Goal: Navigation & Orientation: Go to known website

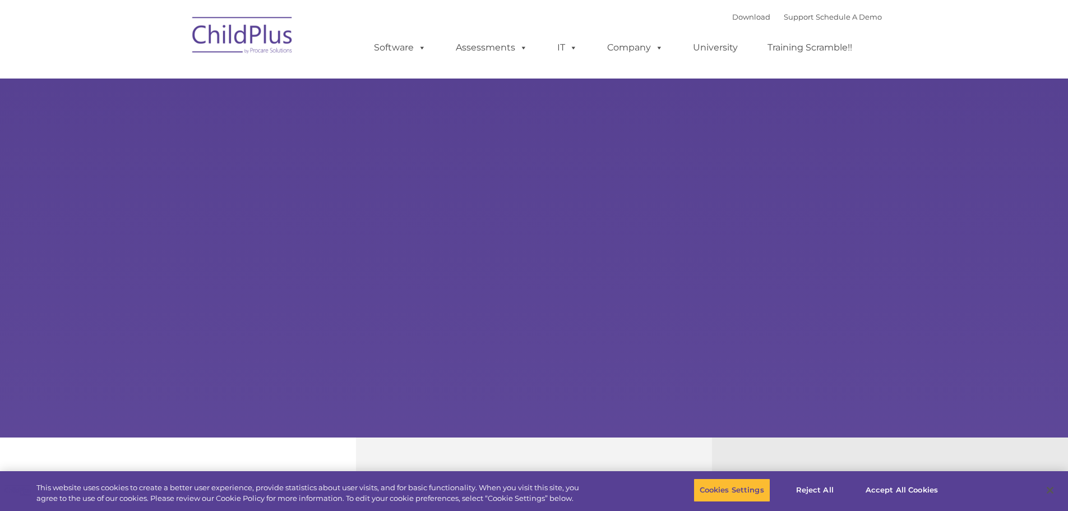
select select "MEDIUM"
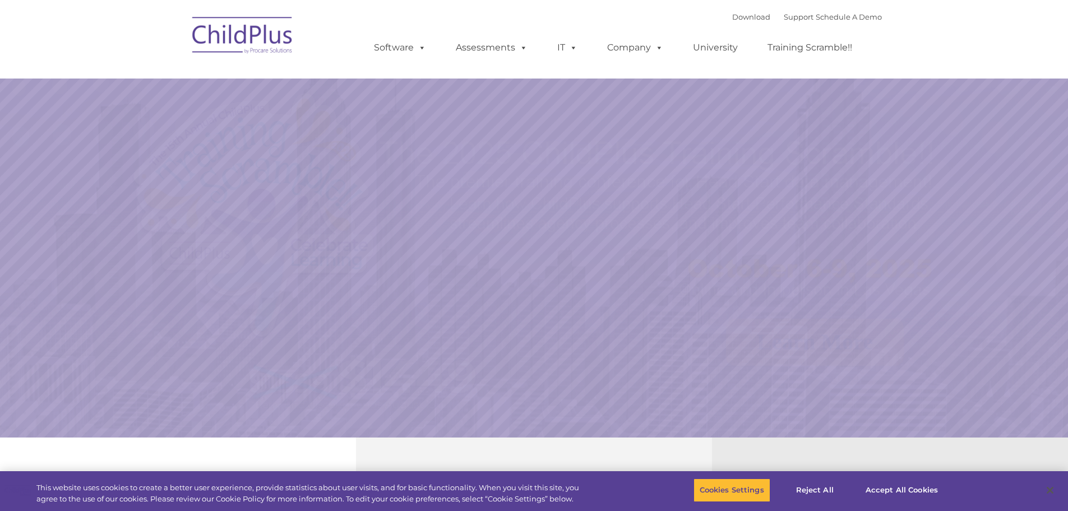
select select "MEDIUM"
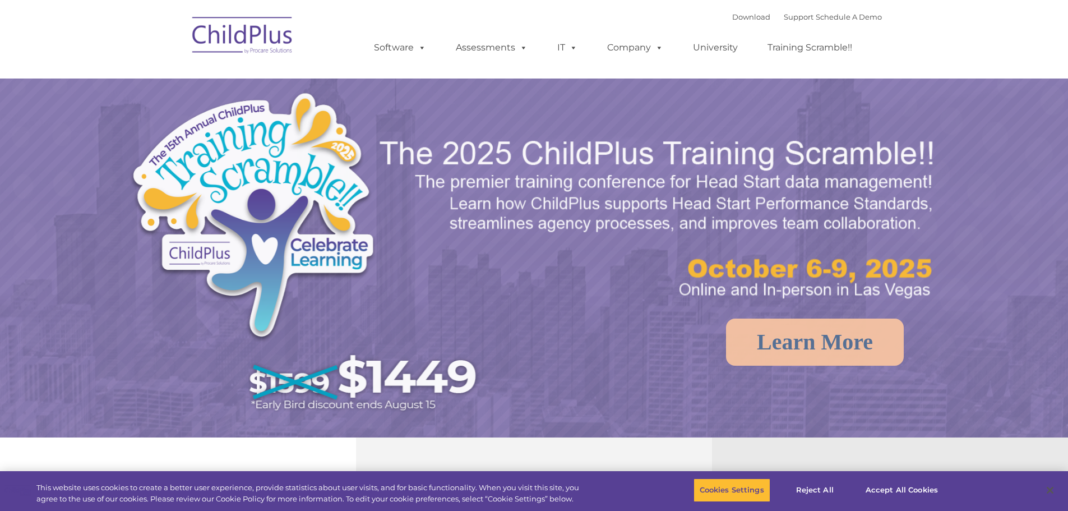
select select "MEDIUM"
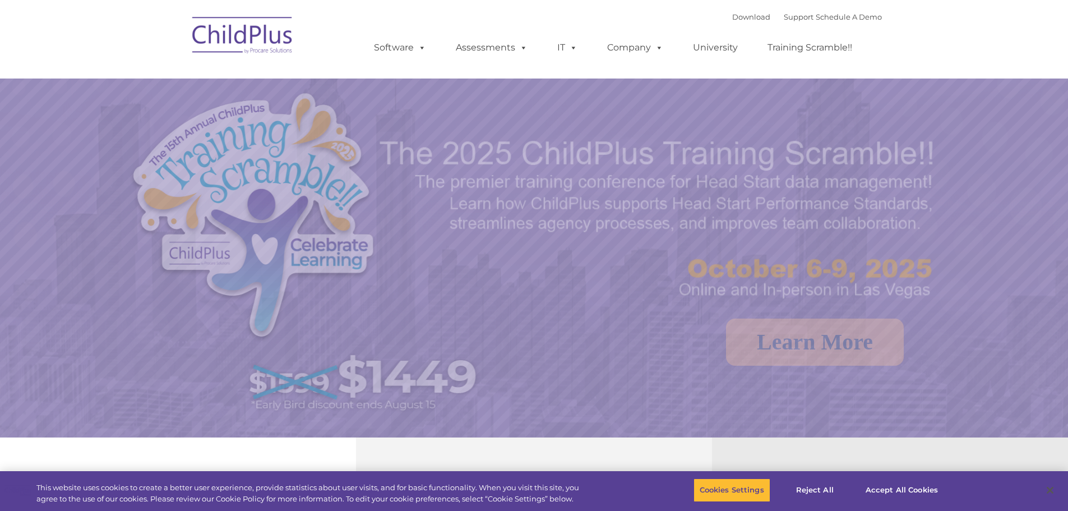
select select "MEDIUM"
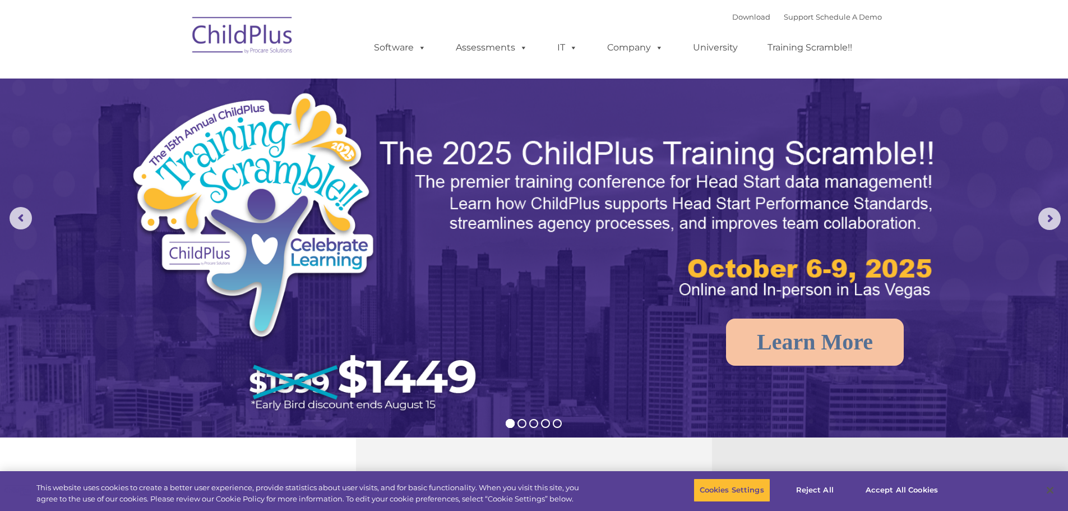
click at [270, 39] on img at bounding box center [243, 37] width 112 height 56
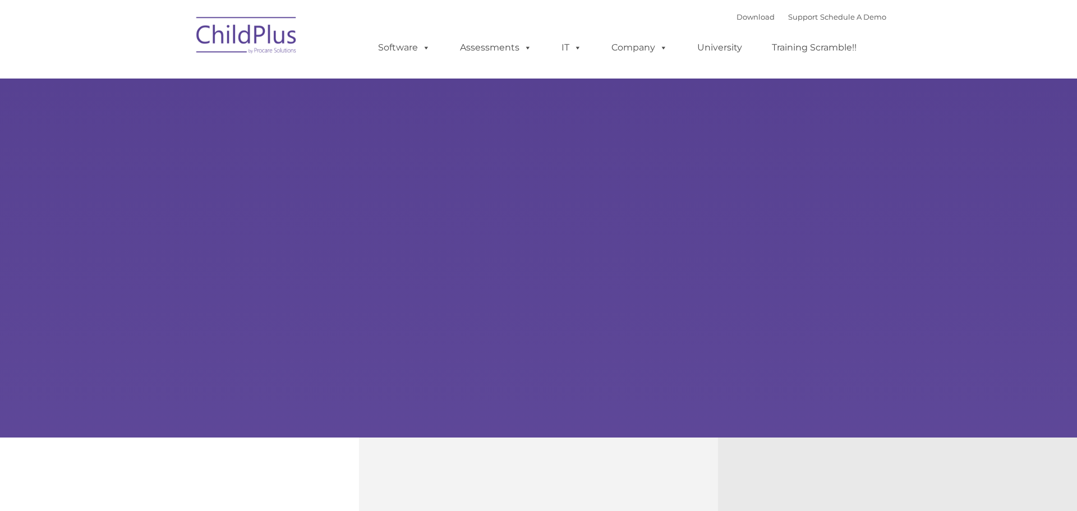
type input ""
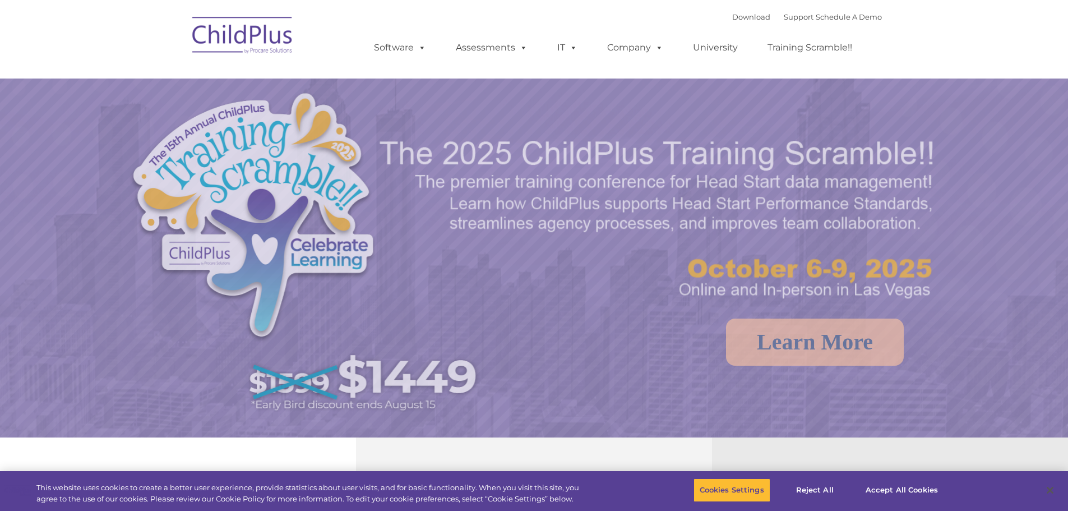
select select "MEDIUM"
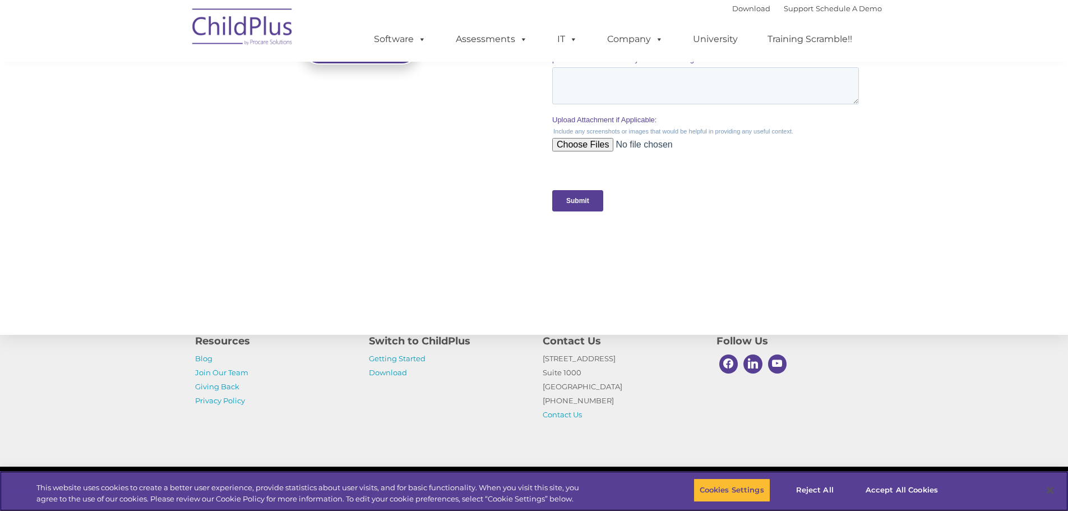
scroll to position [1100, 0]
